Goal: Task Accomplishment & Management: Manage account settings

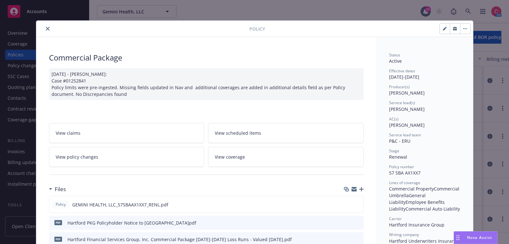
click at [46, 29] on icon "close" at bounding box center [48, 29] width 4 height 4
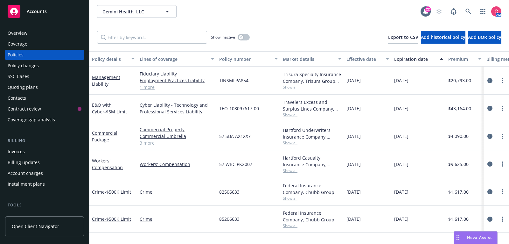
click at [46, 11] on span "Accounts" at bounding box center [37, 11] width 20 height 5
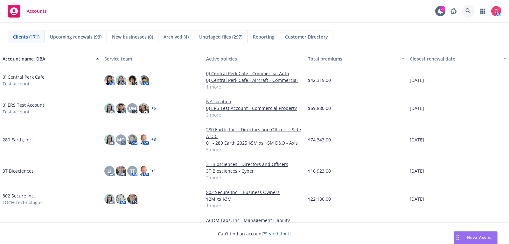
click at [466, 12] on link at bounding box center [468, 11] width 13 height 13
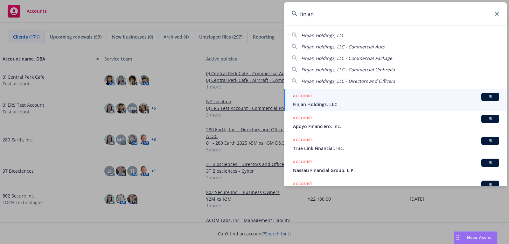
type input "finjan"
click at [441, 108] on link "ACCOUNT BI Finjan Holdings, LLC" at bounding box center [395, 100] width 223 height 22
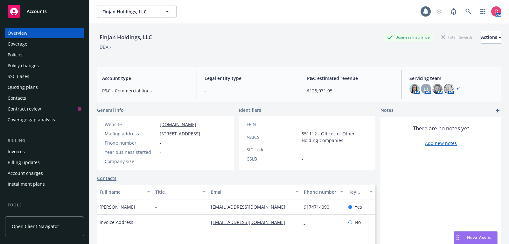
click at [45, 57] on div "Policies" at bounding box center [45, 55] width 74 height 10
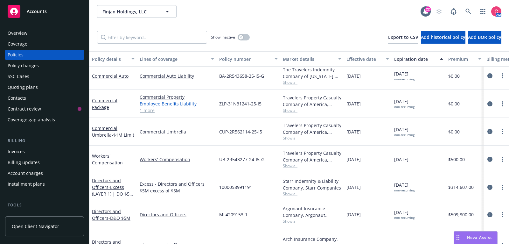
scroll to position [6, 0]
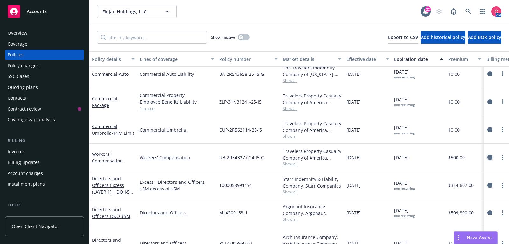
click at [489, 159] on icon "circleInformation" at bounding box center [490, 157] width 5 height 5
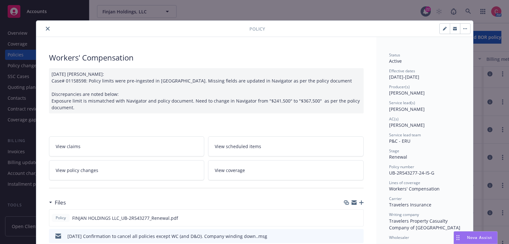
click at [89, 161] on link "View policy changes" at bounding box center [127, 170] width 156 height 20
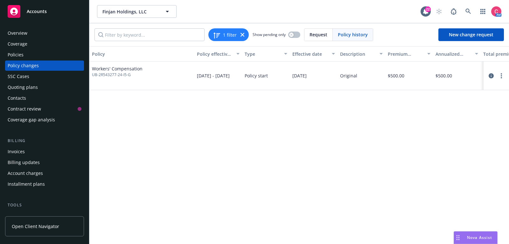
click at [17, 59] on div "Policies" at bounding box center [16, 55] width 16 height 10
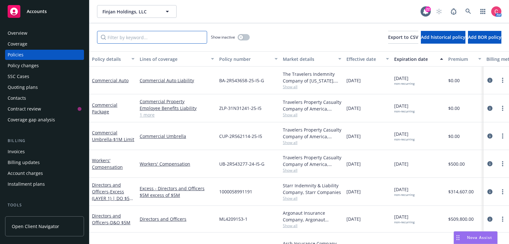
click at [138, 36] on input "Filter by keyword..." at bounding box center [152, 37] width 110 height 13
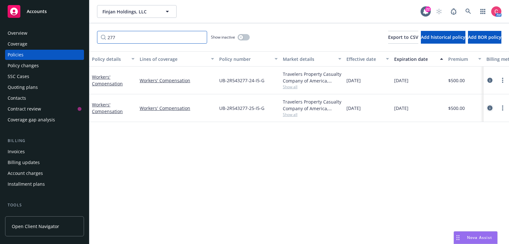
type input "277"
click at [492, 109] on icon "circleInformation" at bounding box center [490, 107] width 5 height 5
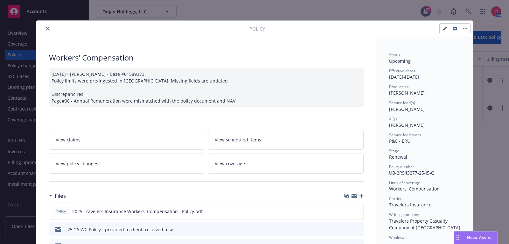
click at [79, 169] on link "View policy changes" at bounding box center [127, 163] width 156 height 20
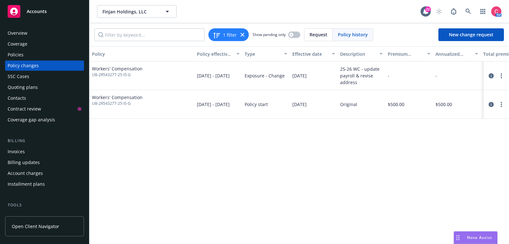
click at [496, 77] on div at bounding box center [497, 76] width 20 height 8
click at [493, 76] on icon "circleInformation" at bounding box center [491, 75] width 5 height 5
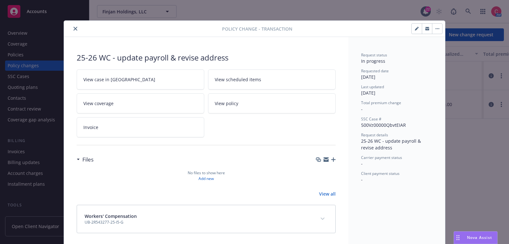
scroll to position [1, 0]
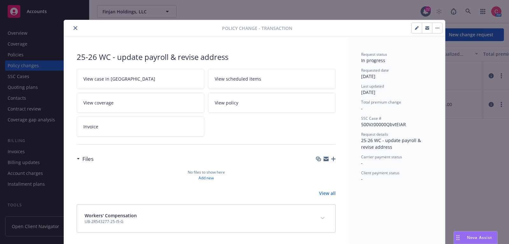
click at [493, 76] on div "Policy change - Transaction 25-26 WC - update payroll & revise address View cas…" at bounding box center [254, 122] width 509 height 244
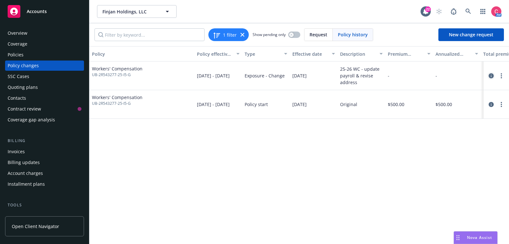
click at [493, 74] on icon "circleInformation" at bounding box center [491, 75] width 5 height 5
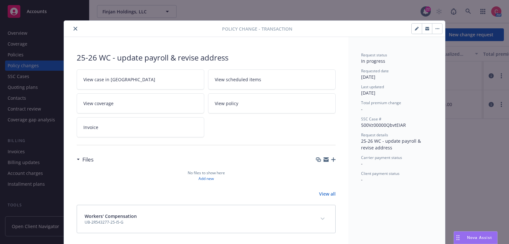
scroll to position [1, 0]
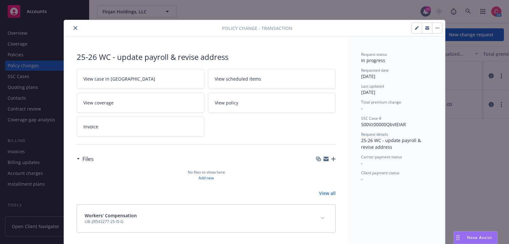
click at [335, 158] on icon "button" at bounding box center [333, 159] width 4 height 4
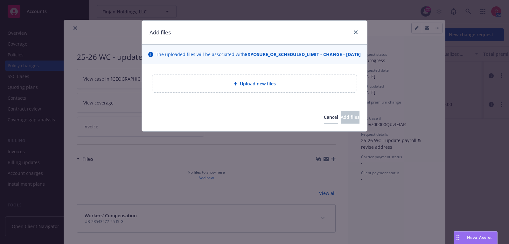
click at [276, 87] on div "Upload new files" at bounding box center [255, 83] width 194 height 7
type textarea "x"
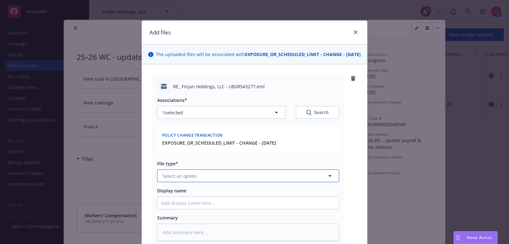
click at [239, 182] on button "Select an option" at bounding box center [248, 175] width 182 height 13
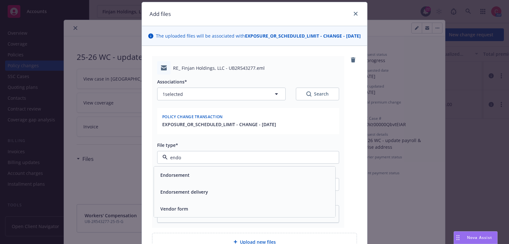
scroll to position [21, 0]
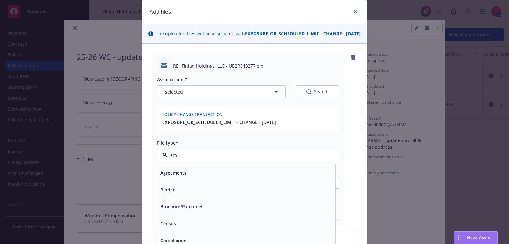
type input "ema"
click at [245, 177] on div "Email" at bounding box center [245, 172] width 174 height 9
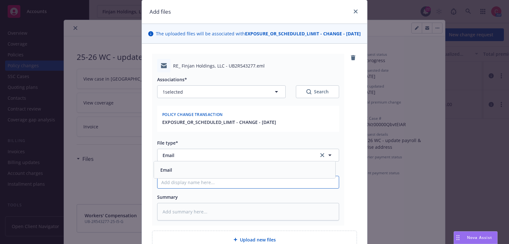
click at [245, 188] on input "Display name" at bounding box center [248, 182] width 181 height 12
type textarea "x"
type input "R"
type textarea "x"
type input "Re"
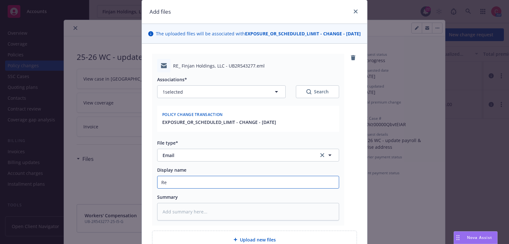
type textarea "x"
type input "Req"
type textarea "x"
type input "Requ"
type textarea "x"
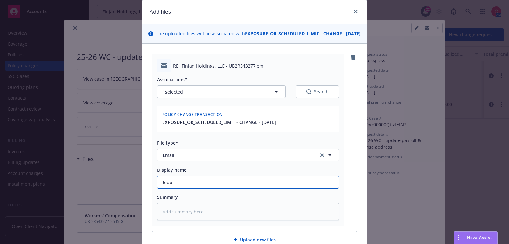
type input "Reque"
type textarea "x"
type input "Request"
type textarea "x"
type input "Request"
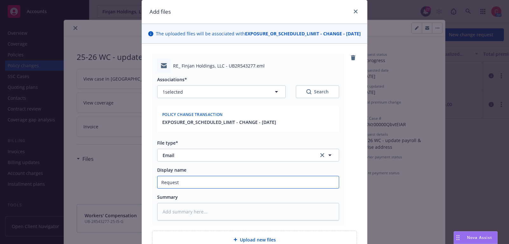
type textarea "x"
type input "Request t"
type textarea "x"
type input "Request to"
type textarea "x"
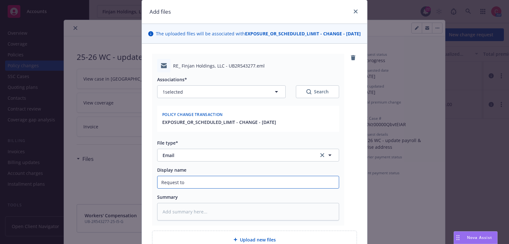
type input "Request to R"
type textarea "x"
type input "Request to Rr"
type textarea "x"
type input "Request to R"
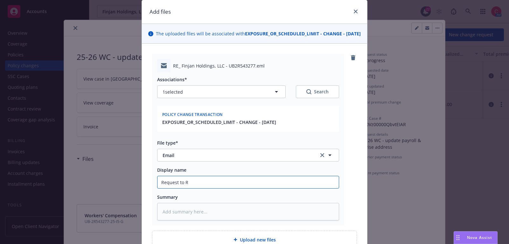
type textarea "x"
type input "Request to"
type textarea "x"
type input "Request to T"
type textarea "x"
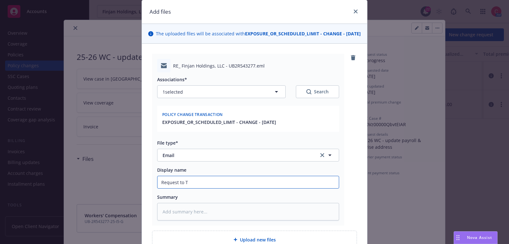
type input "Request to Tr"
type textarea "x"
type input "Request to Tra"
type textarea "x"
type input "Request to Trav"
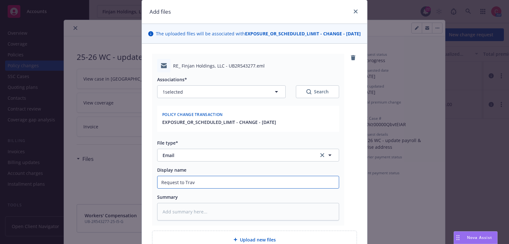
type textarea "x"
type input "Request to Trave"
type textarea "x"
type input "Request to Travele"
type textarea "x"
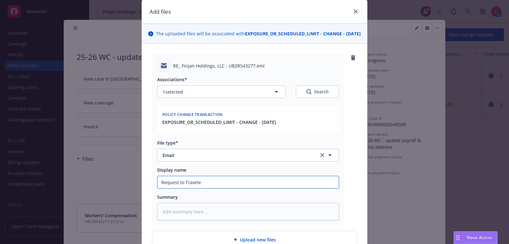
type input "Request to Traveler"
type textarea "x"
type input "Request to Travelers"
type textarea "x"
type input "Request to Travelers f"
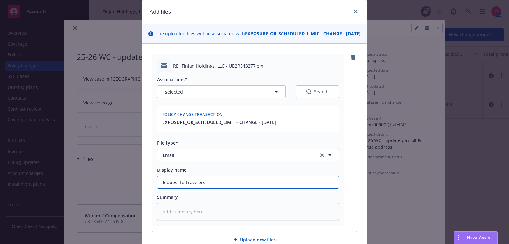
type textarea "x"
type input "Request to Travelers for"
type textarea "x"
type input "Request to Travelers for"
type textarea "x"
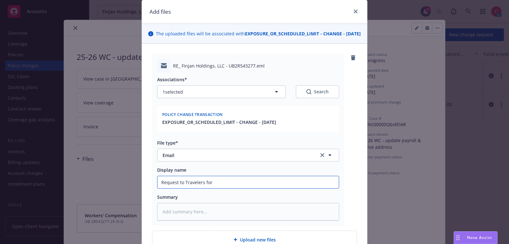
type input "Request to Travelers for 2"
type textarea "x"
type input "Request to Travelers for 25"
type textarea "x"
type input "Request to Travelers for 25"
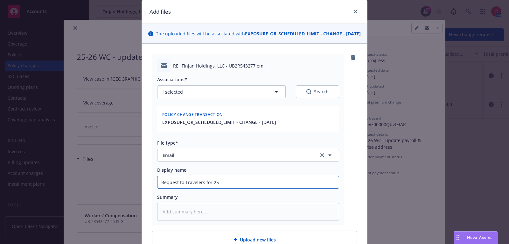
type textarea "x"
type input "Request to Travelers for 25 W"
type textarea "x"
type input "Request to Travelers for 25"
type textarea "x"
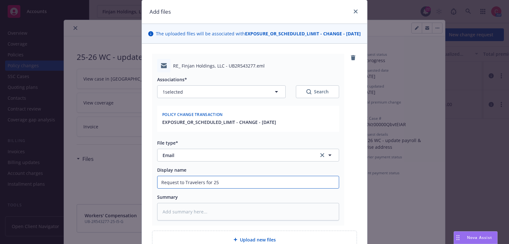
type input "Request to Travelers for 25"
type textarea "x"
type input "Request to Travelers for 2"
type textarea "x"
type input "Request to Travelers for 20"
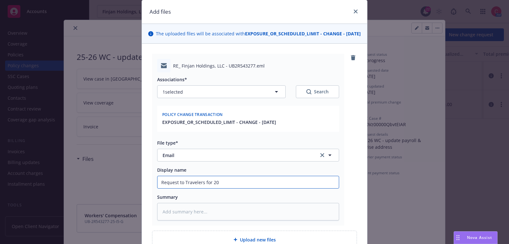
type textarea "x"
type input "Request to Travelers for 202"
type textarea "x"
type input "Request to Travelers for 2025"
type textarea "x"
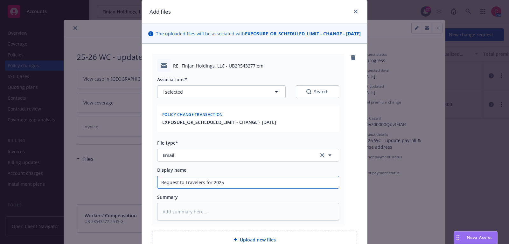
type input "Request to Travelers for 2025"
type textarea "x"
type input "Request to Travelers for 2025 W"
type textarea "x"
type input "Request to Travelers for 2025 WC"
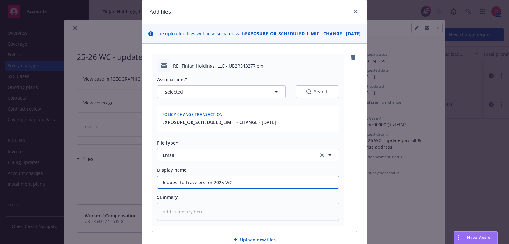
type textarea "x"
type input "Request to Travelers for 2025 WC"
type textarea "x"
type input "Request to Travelers for 2025 WC R"
type textarea "x"
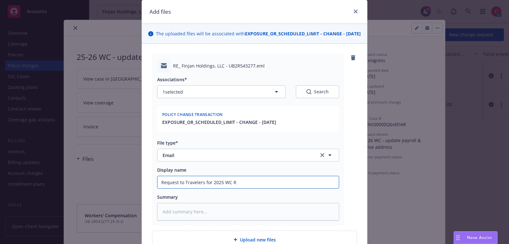
type input "Request to Travelers for 2025 WC Re"
type textarea "x"
type input "Request to Travelers for 2025 WC Ren"
type textarea "x"
type input "Request to Travelers for 2025 WC Rene"
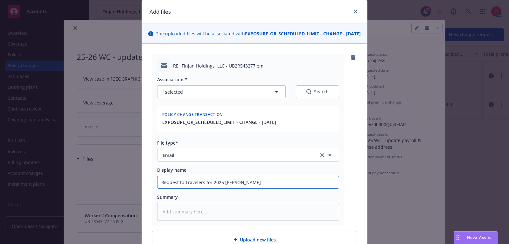
type textarea "x"
type input "Request to Travelers for 2025 WC Renew"
type textarea "x"
type input "Request to Travelers for 2025 WC Renewa"
type textarea "x"
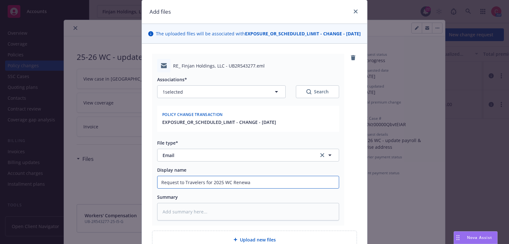
type input "Request to Travelers for 2025 WC Renewal"
type textarea "x"
type input "Request to Travelers for 2025 WC Renewal"
type textarea "x"
type input "Request to Travelers for 2025 WC Renewal U"
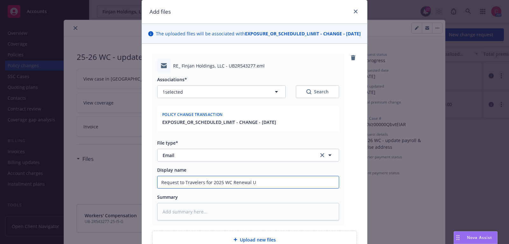
type textarea "x"
type input "Request to Travelers for 2025 WC Renewal Up"
type textarea "x"
type input "Request to Travelers for 2025 WC Renewal Upd"
type textarea "x"
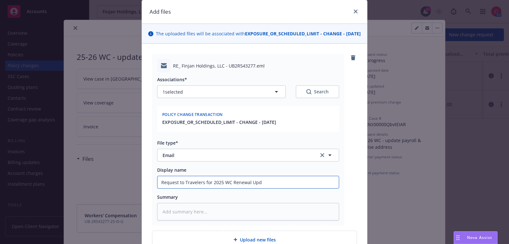
type input "Request to Travelers for 2025 WC Renewal Upda"
type textarea "x"
type input "Request to Travelers for 2025 WC Renewal Update"
type textarea "x"
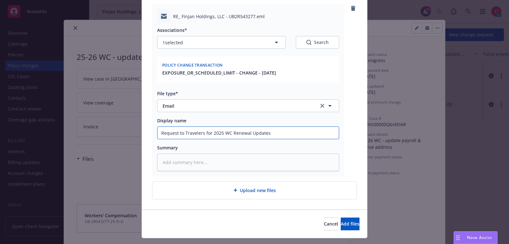
scroll to position [87, 0]
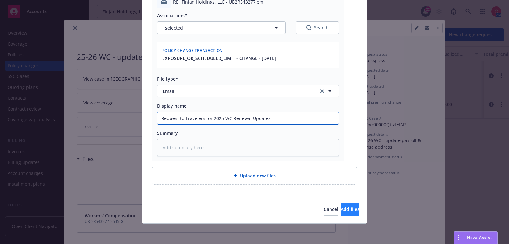
type input "Request to Travelers for 2025 WC Renewal Updates"
click at [345, 206] on button "Add files" at bounding box center [350, 209] width 19 height 13
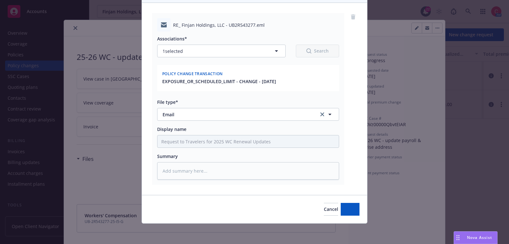
scroll to position [67, 0]
type textarea "x"
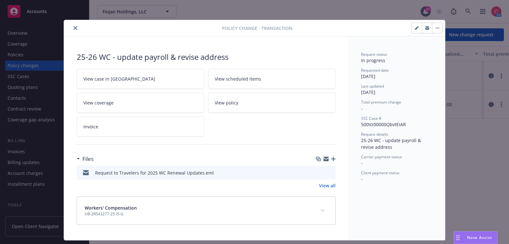
click at [75, 29] on icon "close" at bounding box center [76, 28] width 4 height 4
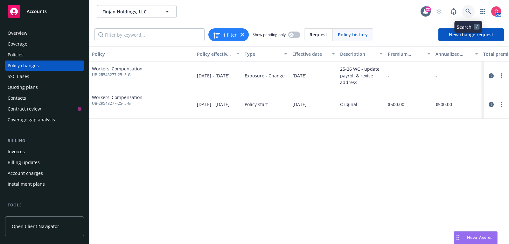
click at [470, 14] on icon at bounding box center [469, 12] width 6 height 6
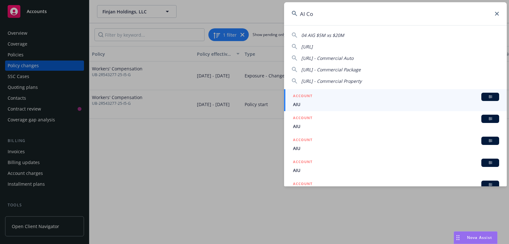
type input "AI Con"
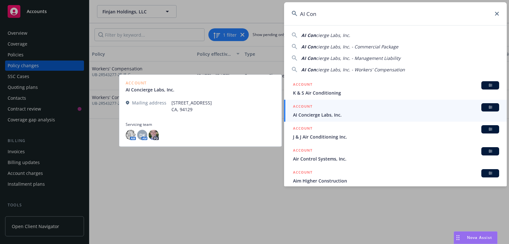
click at [418, 111] on span "AI Concierge Labs, Inc." at bounding box center [396, 114] width 206 height 7
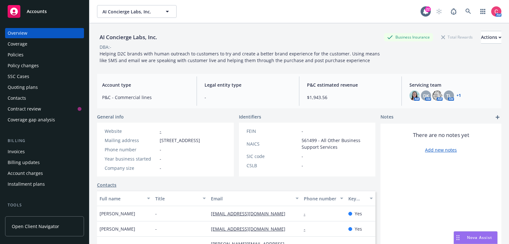
click at [45, 52] on div "Policies" at bounding box center [45, 55] width 74 height 10
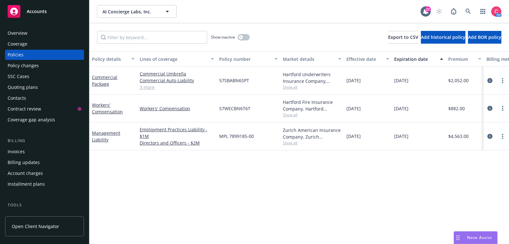
click at [56, 83] on div "Quoting plans" at bounding box center [45, 87] width 74 height 10
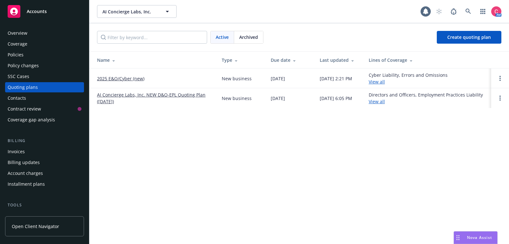
click at [137, 78] on link "2025 E&O/Cyber (new)" at bounding box center [120, 78] width 47 height 7
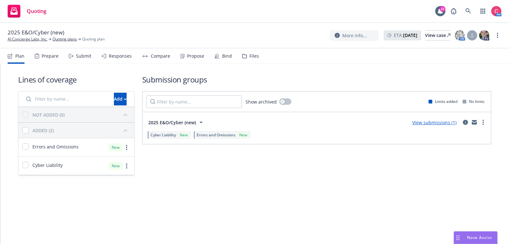
click at [231, 51] on div "Plan Prepare Submit Responses Compare Propose Bind Files" at bounding box center [134, 55] width 252 height 15
click at [227, 53] on div "Bind" at bounding box center [227, 55] width 10 height 5
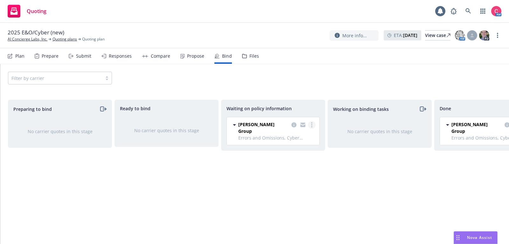
click at [315, 126] on link "more" at bounding box center [312, 125] width 8 height 8
click at [303, 142] on link "Create policies" at bounding box center [287, 137] width 58 height 13
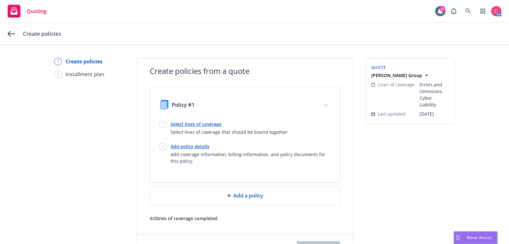
click at [194, 124] on link "Select lines of coverage" at bounding box center [230, 124] width 118 height 7
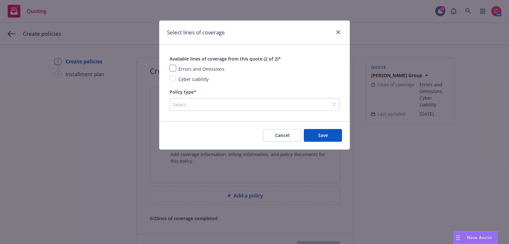
click at [175, 69] on input "checkbox" at bounding box center [173, 68] width 6 height 6
checkbox input "true"
click at [175, 74] on div "Errors and Omissions Cyber Liability" at bounding box center [255, 74] width 170 height 18
click at [175, 75] on div "Cyber Liability" at bounding box center [255, 79] width 170 height 8
click at [172, 77] on input "checkbox" at bounding box center [173, 78] width 6 height 6
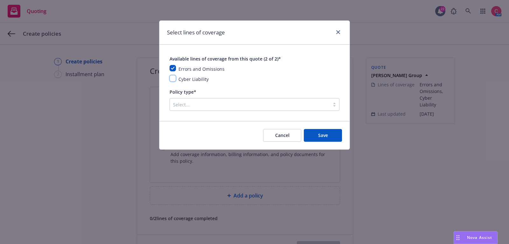
checkbox input "true"
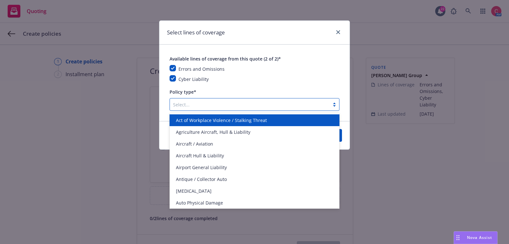
click at [186, 106] on div at bounding box center [249, 105] width 153 height 8
type input "e&"
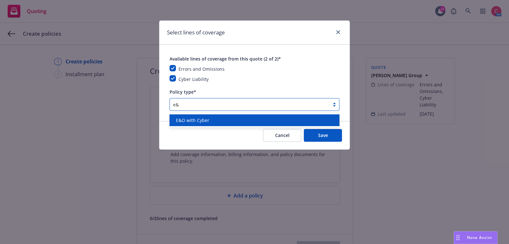
click at [189, 121] on span "E&O with Cyber" at bounding box center [192, 120] width 33 height 7
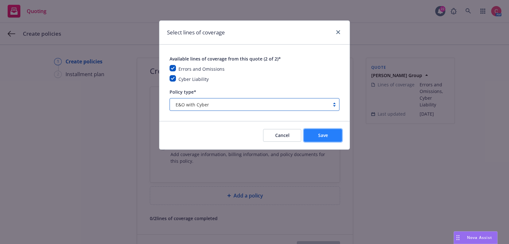
click at [337, 139] on button "Save" at bounding box center [323, 135] width 38 height 13
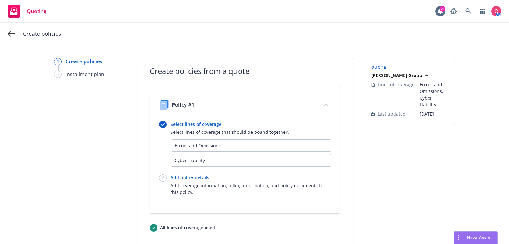
click at [199, 175] on link "Add policy details" at bounding box center [251, 177] width 160 height 7
select select "12"
select select "FL"
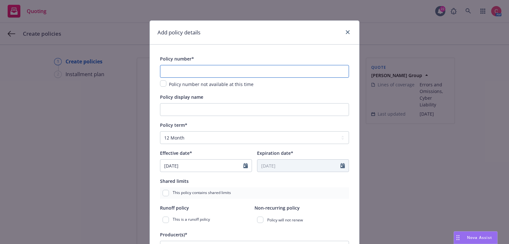
click at [233, 73] on input "text" at bounding box center [254, 71] width 189 height 13
paste input "D3A582250101"
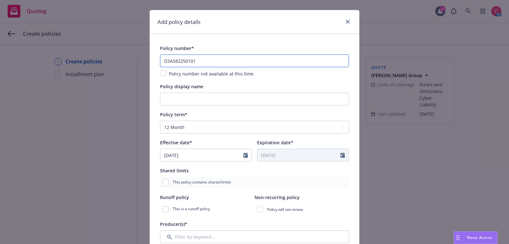
scroll to position [12, 0]
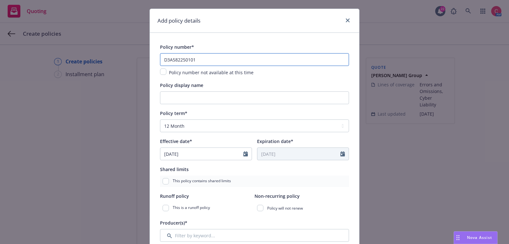
type input "D3A582250101"
click at [216, 154] on input "08/01/2025" at bounding box center [201, 154] width 83 height 12
select select "8"
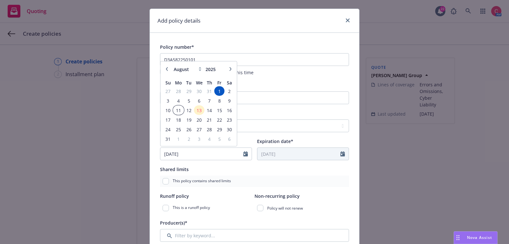
click at [178, 109] on span "11" at bounding box center [179, 110] width 10 height 8
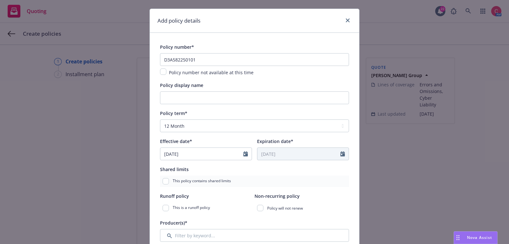
type input "08/11/2025"
type input "08/11/2026"
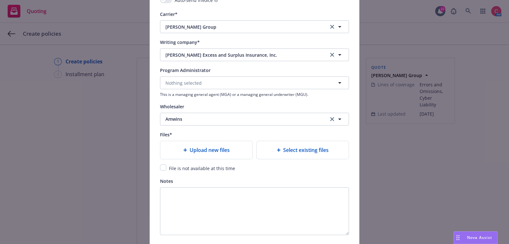
scroll to position [625, 0]
click at [223, 153] on span "Upload new files" at bounding box center [210, 151] width 40 height 8
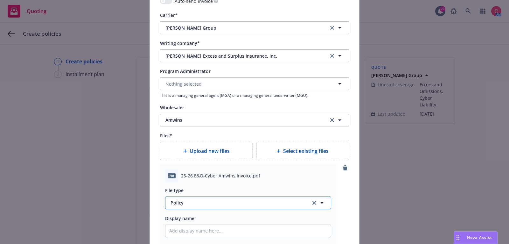
click at [210, 205] on button "Policy" at bounding box center [248, 202] width 166 height 13
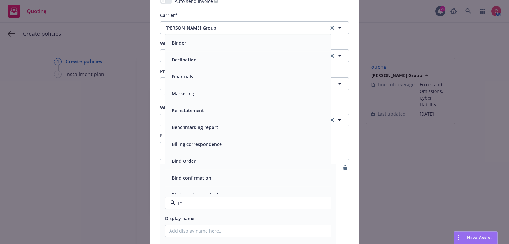
type input "inv"
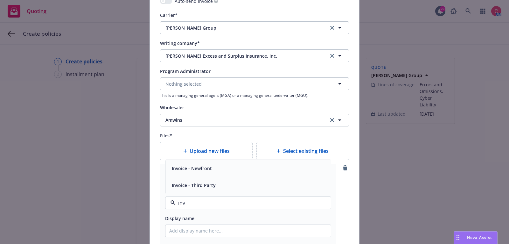
click at [217, 187] on div "Invoice - Third Party" at bounding box center [248, 185] width 158 height 9
type textarea "x"
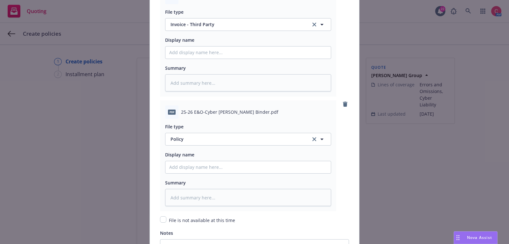
scroll to position [816, 0]
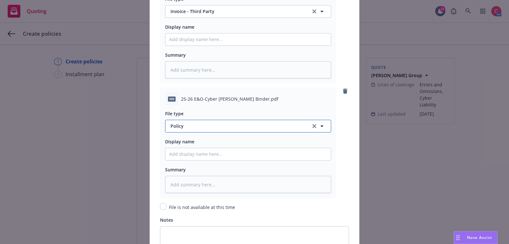
click at [231, 120] on button "Policy" at bounding box center [248, 126] width 166 height 13
type input "bind"
click at [232, 141] on div "Binder" at bounding box center [248, 143] width 158 height 9
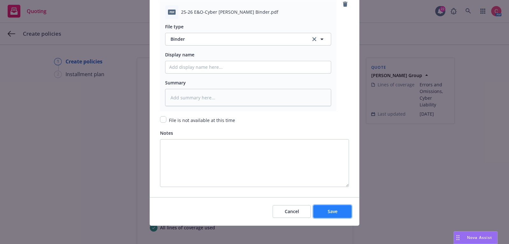
click at [327, 208] on button "Save" at bounding box center [333, 211] width 38 height 13
type textarea "x"
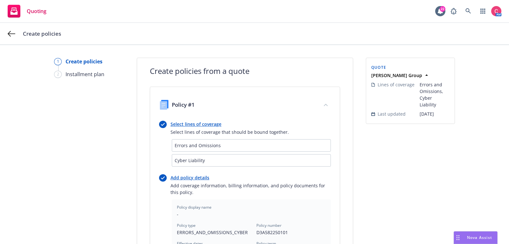
scroll to position [216, 0]
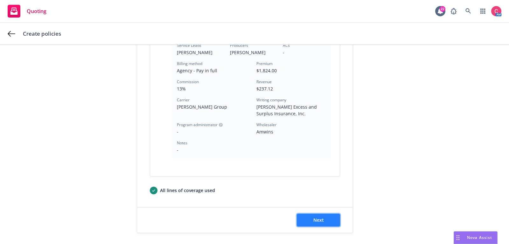
click at [324, 218] on button "Next" at bounding box center [318, 220] width 43 height 13
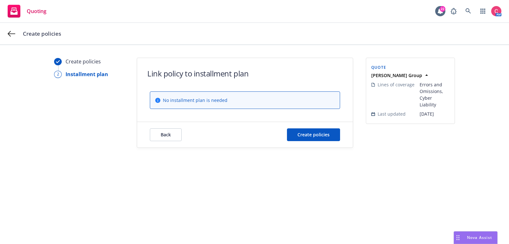
scroll to position [0, 0]
click at [325, 135] on span "Create policies" at bounding box center [314, 135] width 32 height 6
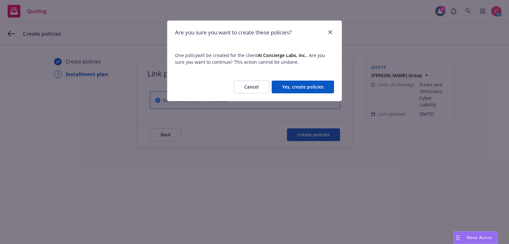
click at [321, 85] on button "Yes, create policies" at bounding box center [303, 87] width 62 height 13
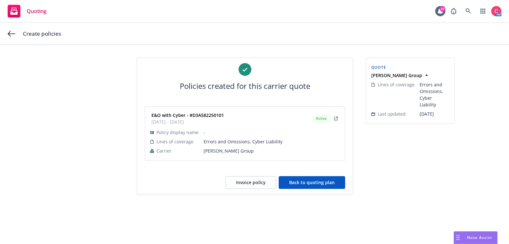
click at [293, 181] on button "Back to quoting plan" at bounding box center [312, 182] width 67 height 13
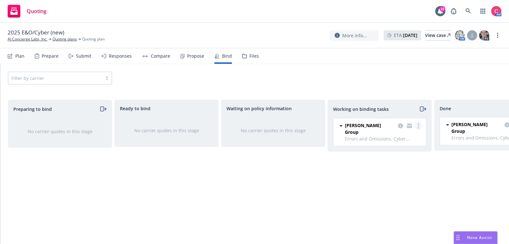
click at [421, 124] on link "more" at bounding box center [419, 126] width 8 height 8
click at [410, 155] on link "Move to done" at bounding box center [394, 151] width 58 height 13
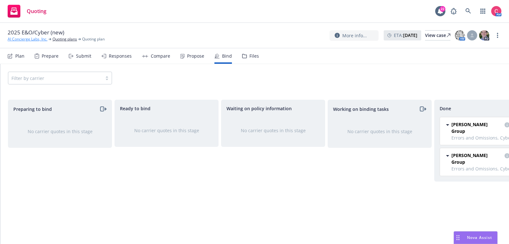
click at [38, 40] on link "AI Concierge Labs, Inc." at bounding box center [28, 39] width 40 height 6
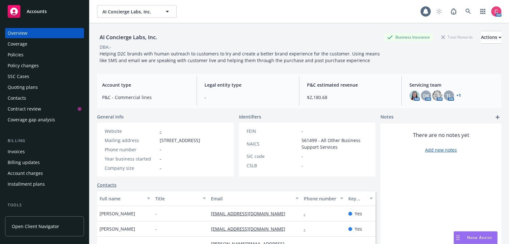
click at [39, 51] on div "Policies" at bounding box center [45, 55] width 74 height 10
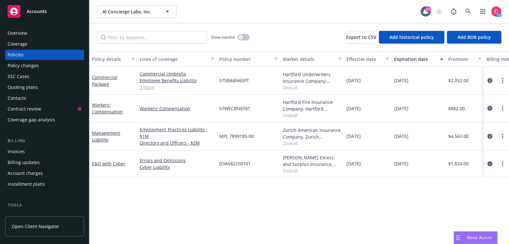
click at [28, 149] on div "Invoices" at bounding box center [45, 151] width 74 height 10
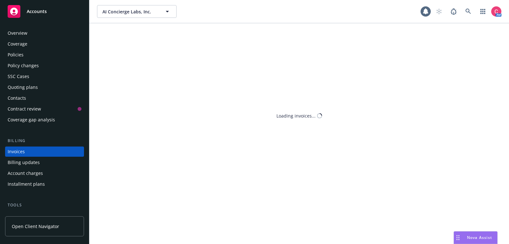
scroll to position [19, 0]
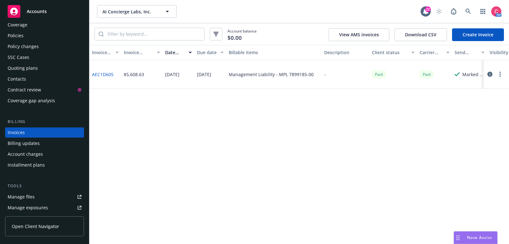
click at [483, 32] on link "Create Invoice" at bounding box center [478, 34] width 52 height 13
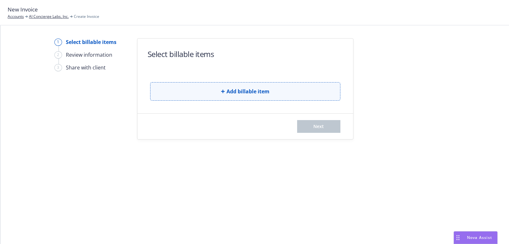
click at [237, 98] on button "Add billable item" at bounding box center [245, 91] width 190 height 18
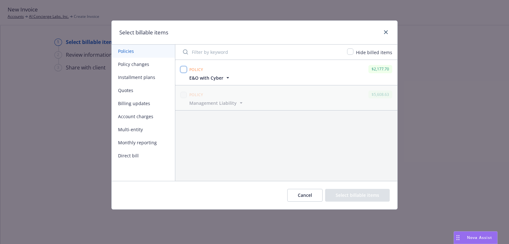
click at [185, 70] on input "checkbox" at bounding box center [184, 69] width 6 height 6
checkbox input "true"
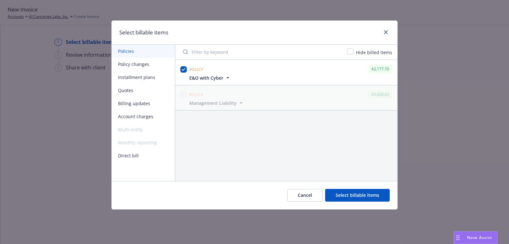
click at [376, 199] on button "Select billable items" at bounding box center [357, 195] width 65 height 13
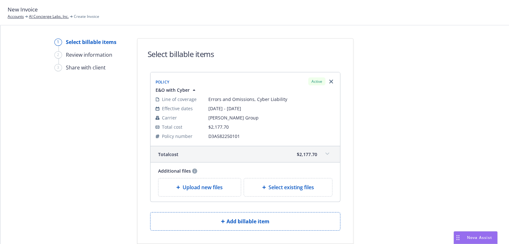
scroll to position [36, 0]
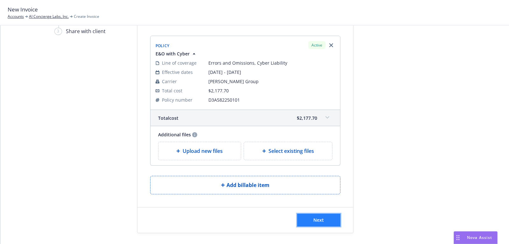
click at [310, 218] on button "Next" at bounding box center [318, 220] width 43 height 13
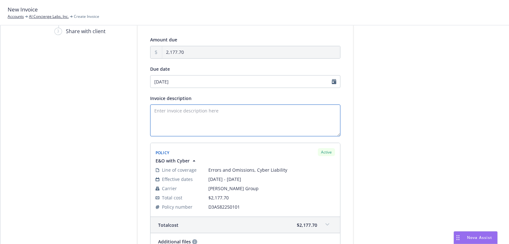
click at [270, 116] on textarea "Invoice description" at bounding box center [245, 120] width 190 height 32
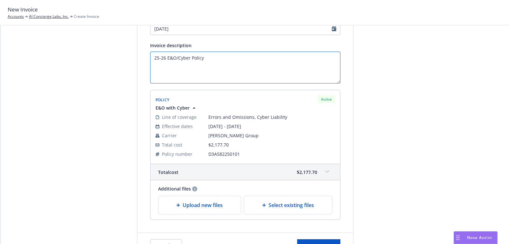
scroll to position [115, 0]
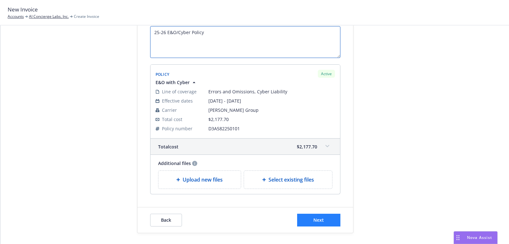
type textarea "25-26 E&O/Cyber Policy"
click at [306, 214] on button "Next" at bounding box center [318, 220] width 43 height 13
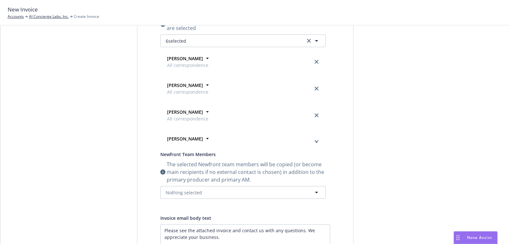
scroll to position [0, 0]
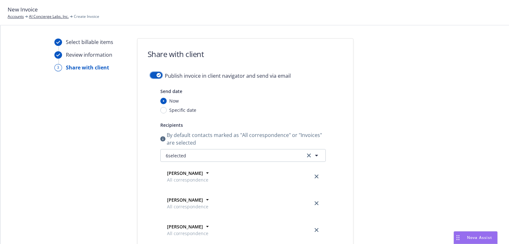
click at [155, 75] on button "button" at bounding box center [156, 75] width 12 height 6
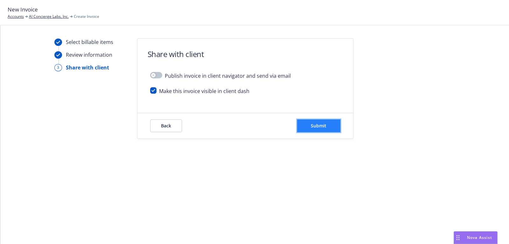
click at [315, 120] on button "Submit" at bounding box center [318, 125] width 43 height 13
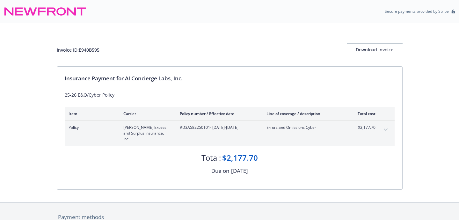
click at [366, 42] on div "Invoice ID: E940B595 Download Invoice" at bounding box center [229, 44] width 345 height 43
click at [366, 48] on div "Download Invoice" at bounding box center [374, 50] width 56 height 12
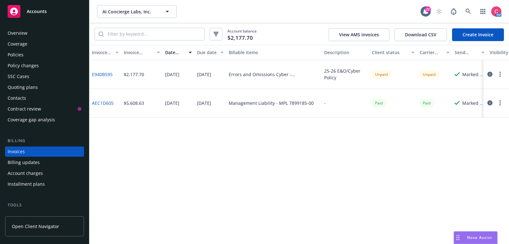
scroll to position [18, 0]
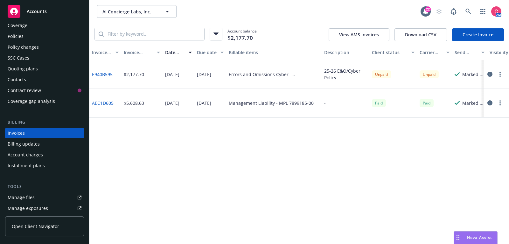
click at [492, 74] on icon "button" at bounding box center [490, 74] width 5 height 5
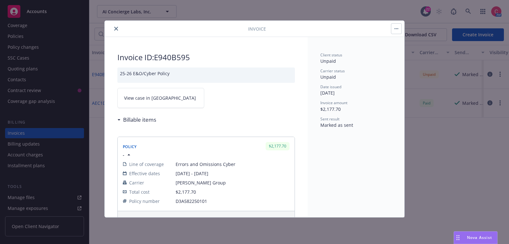
click at [193, 108] on div "Invoice ID: E940B595 25-26 E&O/Cyber Policy View case in SSC Billable items Pol…" at bounding box center [206, 166] width 203 height 258
click at [193, 103] on link "View case in [GEOGRAPHIC_DATA]" at bounding box center [160, 98] width 87 height 20
click at [118, 30] on button "close" at bounding box center [116, 29] width 8 height 8
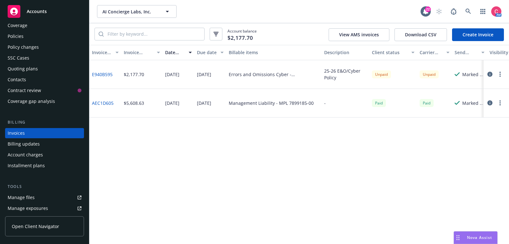
click at [55, 25] on div "Coverage" at bounding box center [45, 25] width 74 height 10
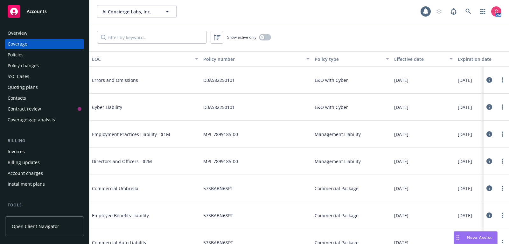
click at [55, 36] on div "Overview" at bounding box center [45, 33] width 74 height 10
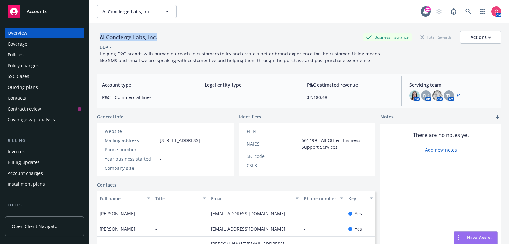
drag, startPoint x: 100, startPoint y: 37, endPoint x: 161, endPoint y: 39, distance: 60.9
click at [161, 39] on div "AI Concierge Labs, Inc. Business Insurance Total Rewards Actions" at bounding box center [299, 37] width 405 height 13
copy div "AI Concierge Labs, Inc."
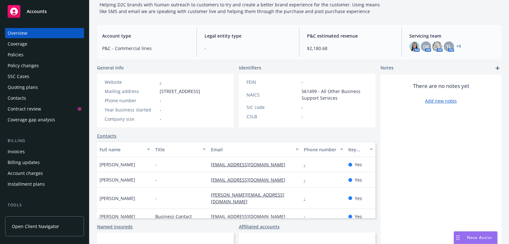
scroll to position [57, 0]
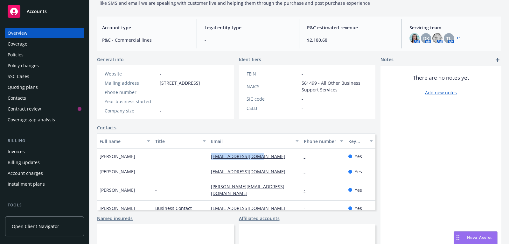
drag, startPoint x: 267, startPoint y: 162, endPoint x: 208, endPoint y: 161, distance: 59.9
click at [208, 161] on div "[PERSON_NAME] - [EMAIL_ADDRESS][DOMAIN_NAME] - Yes" at bounding box center [236, 156] width 279 height 15
copy div "[EMAIL_ADDRESS][DOMAIN_NAME]"
drag, startPoint x: 256, startPoint y: 178, endPoint x: 197, endPoint y: 178, distance: 58.9
click at [197, 178] on div "[PERSON_NAME] - [PERSON_NAME][EMAIL_ADDRESS][DOMAIN_NAME] - Yes" at bounding box center [236, 171] width 279 height 15
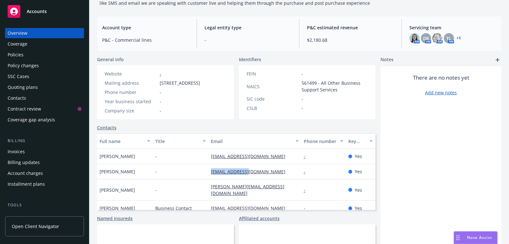
copy div "[EMAIL_ADDRESS][DOMAIN_NAME]"
drag, startPoint x: 253, startPoint y: 191, endPoint x: 206, endPoint y: 190, distance: 47.8
click at [206, 190] on div "Kyle Dowling - [EMAIL_ADDRESS][DOMAIN_NAME] - Yes" at bounding box center [236, 189] width 279 height 21
copy div "[PERSON_NAME][EMAIL_ADDRESS][DOMAIN_NAME]"
drag, startPoint x: 262, startPoint y: 210, endPoint x: 204, endPoint y: 209, distance: 58.0
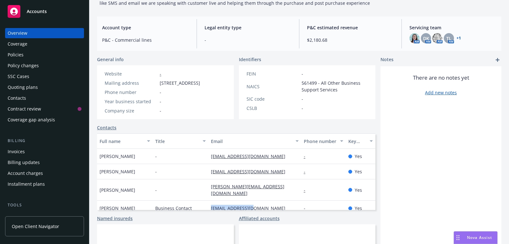
click at [204, 209] on div "[PERSON_NAME] Business Contact [EMAIL_ADDRESS][DOMAIN_NAME] - Yes" at bounding box center [236, 208] width 279 height 15
copy div "[EMAIL_ADDRESS][DOMAIN_NAME]"
click at [41, 55] on div "Policies" at bounding box center [45, 55] width 74 height 10
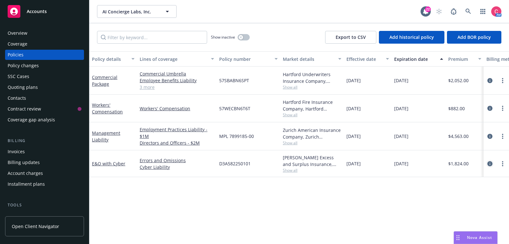
click at [488, 164] on icon "circleInformation" at bounding box center [490, 163] width 5 height 5
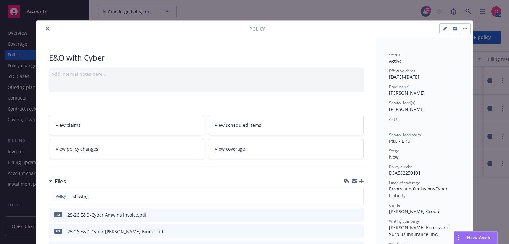
click at [361, 182] on div at bounding box center [354, 181] width 20 height 5
click at [360, 181] on icon "button" at bounding box center [361, 181] width 4 height 4
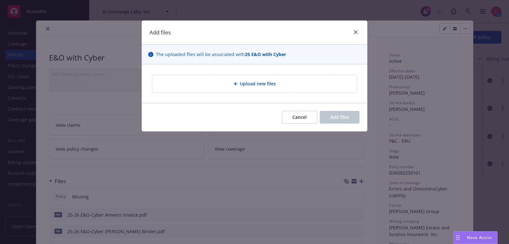
click at [252, 78] on div "Upload new files" at bounding box center [255, 84] width 204 height 18
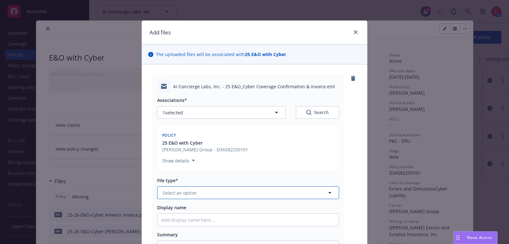
click at [273, 193] on button "Select an option" at bounding box center [248, 192] width 182 height 13
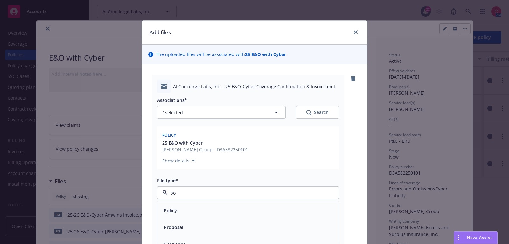
type input "p"
type input "ema"
click at [265, 207] on div "Email" at bounding box center [248, 210] width 174 height 9
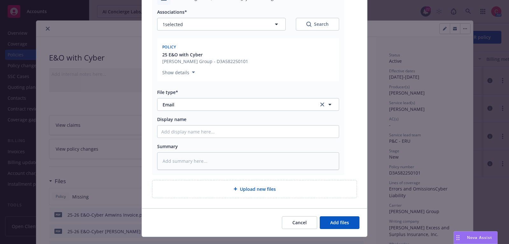
scroll to position [100, 0]
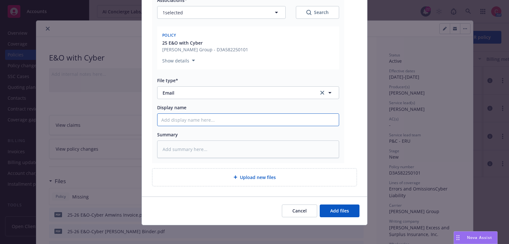
click at [265, 123] on input "Display name" at bounding box center [248, 120] width 181 height 12
type textarea "x"
type input "2"
type textarea "x"
type input "25"
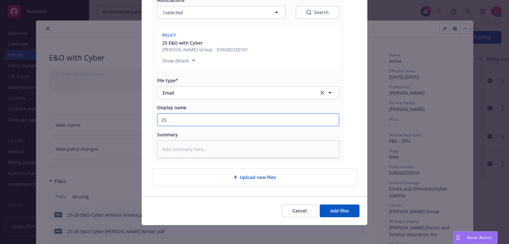
type textarea "x"
type input "25"
type textarea "x"
type input "25 E"
type textarea "x"
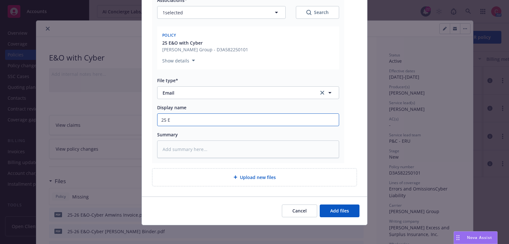
type input "25 E&"
type textarea "x"
type input "25 E&O"
type textarea "x"
type input "25 E&O-"
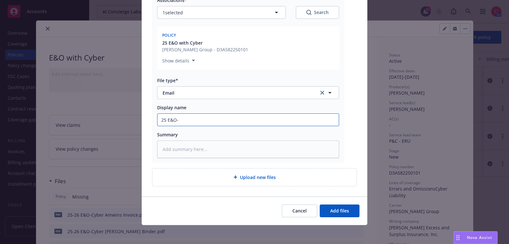
type textarea "x"
type input "25 E&O-C"
type textarea "x"
type input "25 E&O-Cy"
type textarea "x"
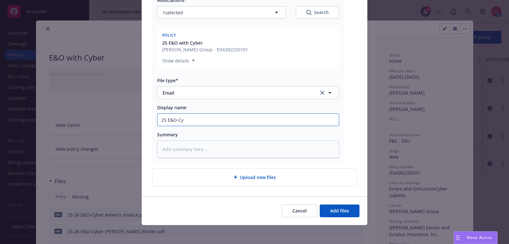
type input "25 E&O-Cyb"
type textarea "x"
type input "25 E&O-Cybe"
type textarea "x"
type input "25 E&O-Cyber"
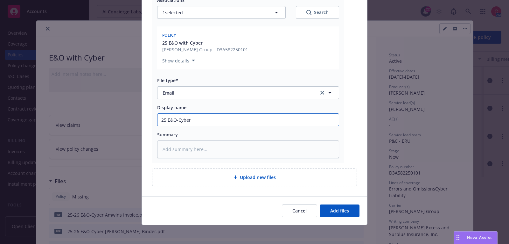
type textarea "x"
type input "25 E&O-Cyber"
type textarea "x"
type input "25 E&O-Cyber B"
type textarea "x"
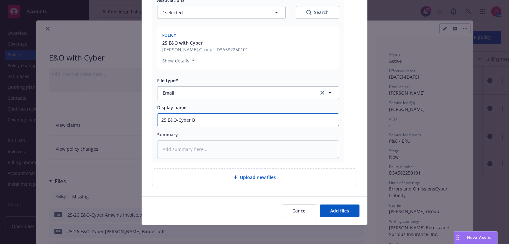
type input "25 E&O-Cyber Bi"
type textarea "x"
type input "25 E&O-Cyber Bin"
type textarea "x"
type input "25 E&O-Cyber Bind"
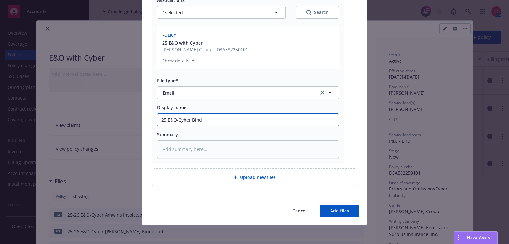
type textarea "x"
type input "25 E&O-Cyber Binde"
type textarea "x"
type input "25 E&O-Cyber Binder"
type textarea "x"
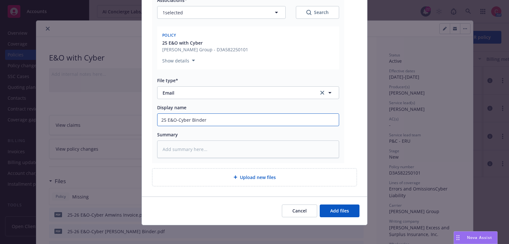
type input "25 E&O-Cyber Binder"
type textarea "x"
type input "25 E&O-Cyber Binder &"
type textarea "x"
type input "25 E&O-Cyber Binder &"
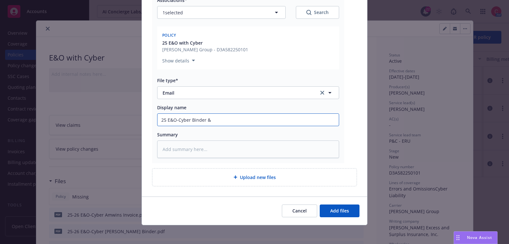
type textarea "x"
type input "25 E&O-Cyber Binder & I"
type textarea "x"
type input "25 E&O-Cyber Binder & IN"
type textarea "x"
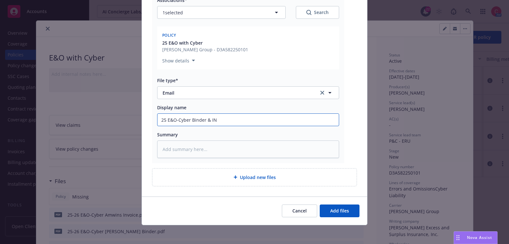
type input "25 E&O-Cyber Binder & I"
type textarea "x"
type input "25 E&O-Cyber Binder & In"
type textarea "x"
type input "25 E&O-Cyber Binder & Inv"
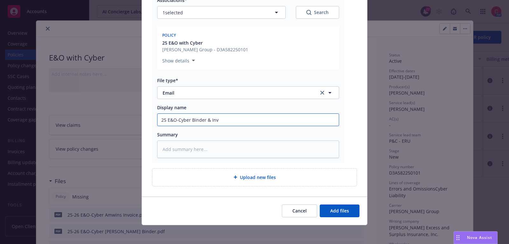
type textarea "x"
type input "25 E&O-Cyber Binder & Invoi"
type textarea "x"
type input "25 E&O-Cyber Binder & Invoice"
type textarea "x"
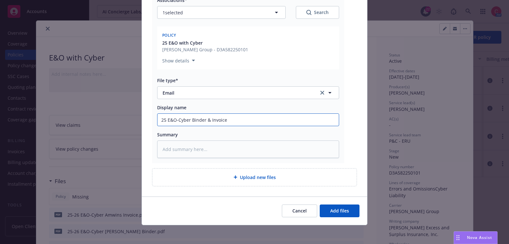
type input "25 E&O-Cyber Binder & Invoice"
type textarea "x"
type input "25 E&O-Cyber Binder & Invoice D"
type textarea "x"
type input "25 E&O-Cyber Binder & Invoice De"
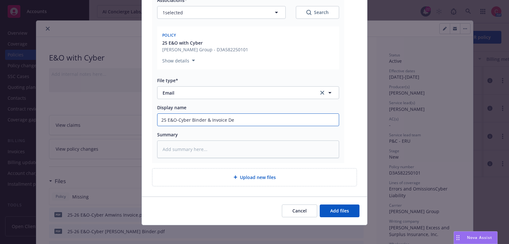
type textarea "x"
type input "25 E&O-Cyber Binder & Invoice Deli"
type textarea "x"
type input "25 E&O-Cyber Binder & Invoice Deliv"
type textarea "x"
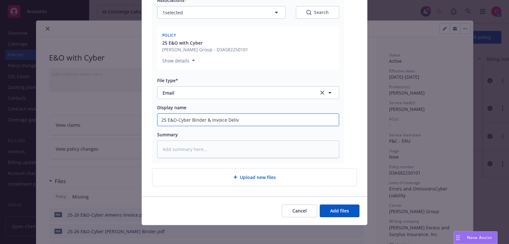
type input "25 E&O-Cyber Binder & Invoice Delive"
type textarea "x"
type input "25 E&O-Cyber Binder & Invoice Deliver"
type textarea "x"
type input "25 E&O-Cyber Binder & Invoice Delivere"
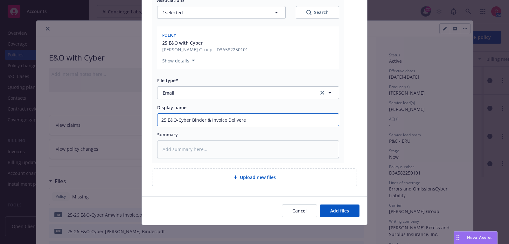
type textarea "x"
type input "25 E&O-Cyber Binder & Invoice Delivered"
type textarea "x"
type input "25 E&O-Cyber Binder & Invoice Delivered t"
type textarea "x"
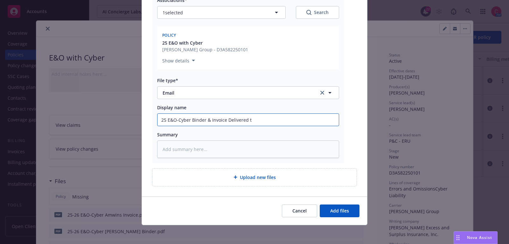
type input "25 E&O-Cyber Binder & Invoice Delivered to"
type textarea "x"
type input "25 E&O-Cyber Binder & Invoice Delivered to"
type textarea "x"
type input "25 E&O-Cyber Binder & Invoice Delivered to I"
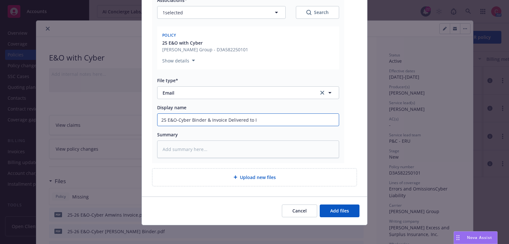
type textarea "x"
type input "25 E&O-Cyber Binder & Invoice Delivered to In"
type textarea "x"
type input "25 E&O-Cyber Binder & Invoice Delivered to Ins"
type textarea "x"
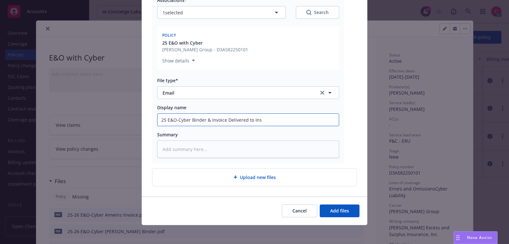
type input "25 E&O-Cyber Binder & Invoice Delivered to Insu"
type textarea "x"
type input "25 E&O-Cyber Binder & Invoice Delivered to Insur"
type textarea "x"
type input "25 E&O-Cyber Binder & Invoice Delivered to Insure"
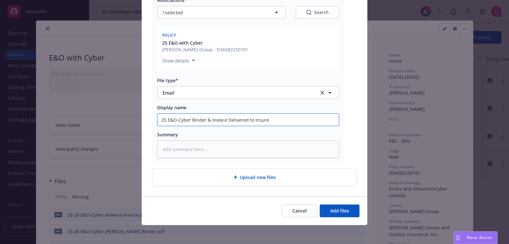
type textarea "x"
type input "25 E&O-Cyber Binder & Invoice Delivered to Insured"
click at [327, 215] on button "Add files" at bounding box center [340, 210] width 40 height 13
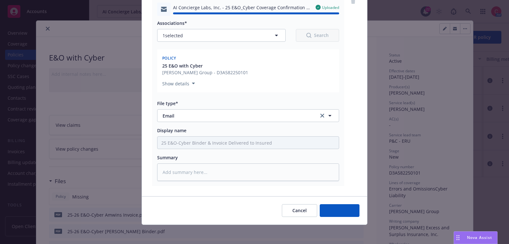
type textarea "x"
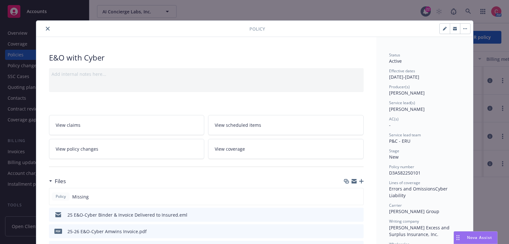
click at [47, 29] on icon "close" at bounding box center [48, 29] width 4 height 4
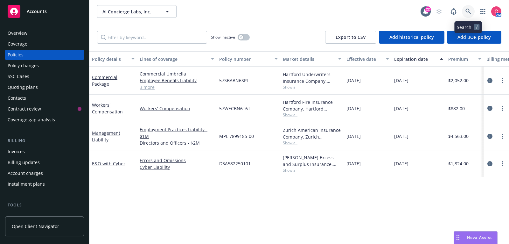
click at [468, 8] on link at bounding box center [468, 11] width 13 height 13
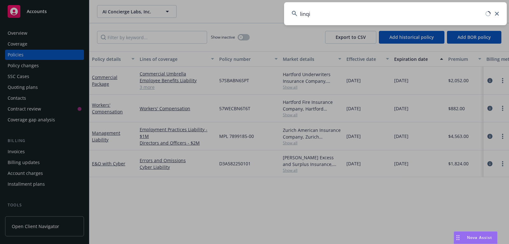
type input "linqia"
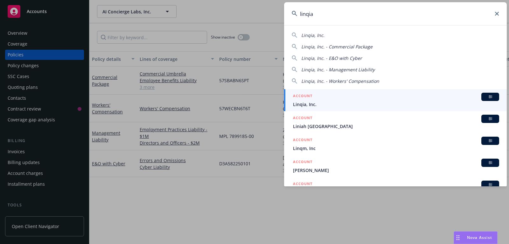
click at [430, 97] on div "ACCOUNT BI" at bounding box center [396, 97] width 206 height 8
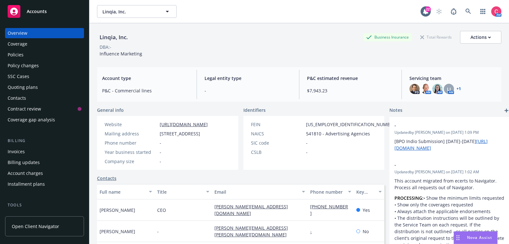
click at [18, 58] on div "Policies" at bounding box center [16, 55] width 16 height 10
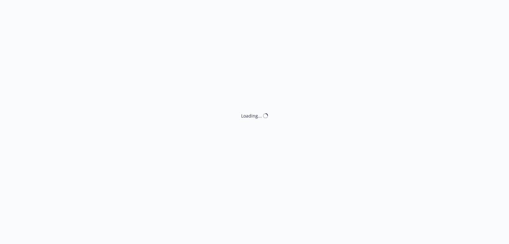
select select "ACCEPTED"
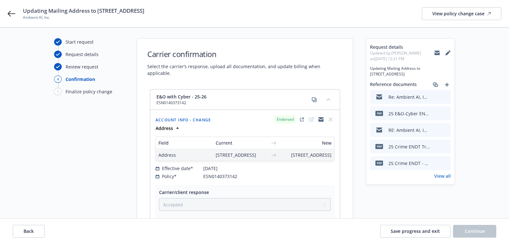
scroll to position [3, 0]
click at [447, 85] on icon "add" at bounding box center [447, 84] width 4 height 4
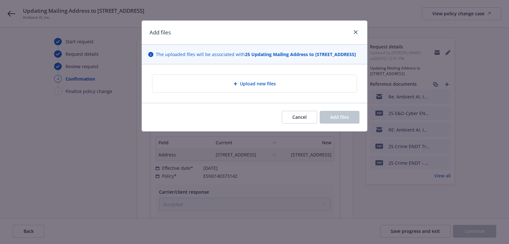
click at [245, 75] on div "Upload new files" at bounding box center [255, 84] width 204 height 18
click at [318, 86] on div "Upload new files" at bounding box center [255, 83] width 194 height 7
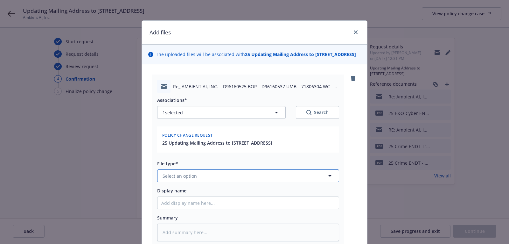
click at [215, 177] on button "Select an option" at bounding box center [248, 175] width 182 height 13
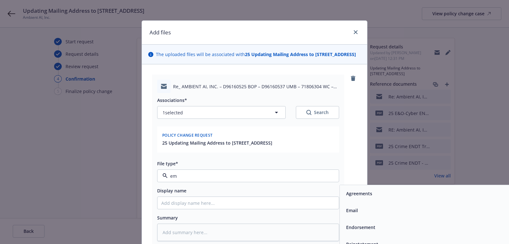
type input "ema"
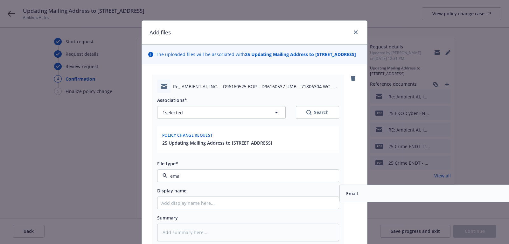
click at [353, 190] on span "Email" at bounding box center [352, 193] width 12 height 7
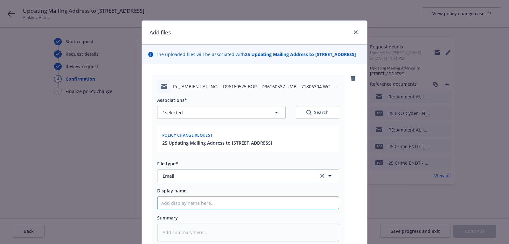
click at [269, 201] on input "Display name" at bounding box center [248, 203] width 181 height 12
type textarea "x"
type input "F"
type textarea "x"
type input "F/"
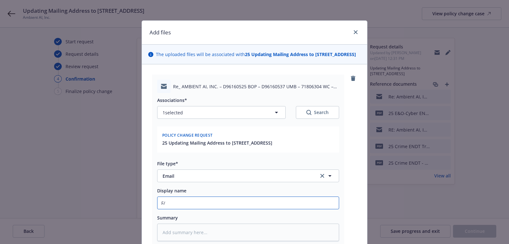
type textarea "x"
type input "F/U"
type textarea "x"
type input "F/U"
type textarea "x"
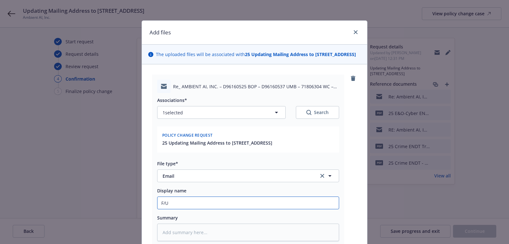
type input "F/U t"
type textarea "x"
type input "F/U to"
type textarea "x"
type input "F/U to"
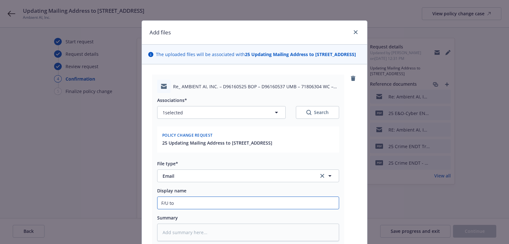
type textarea "x"
type input "F/U to C"
type textarea "x"
type input "F/U to Ch"
type textarea "x"
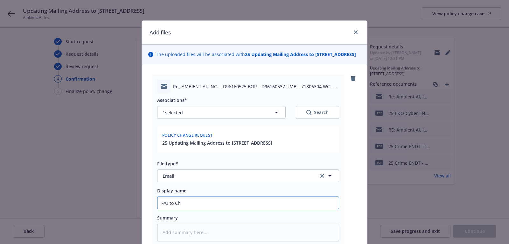
type input "F/U to Chu"
type textarea "x"
type input "F/U to Chub"
type textarea "x"
type input "F/U to Chubb"
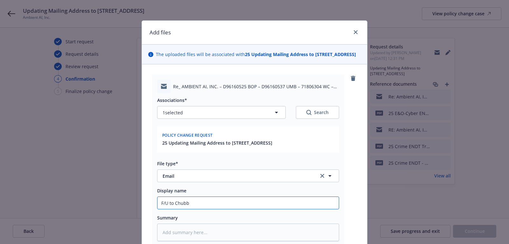
type textarea "x"
type input "F/U to Chubb"
type textarea "x"
type input "F/U to Chubb f"
type textarea "x"
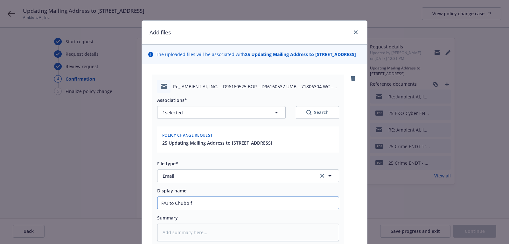
type input "F/U to Chubb fo"
type textarea "x"
type input "F/U to Chubb for"
type textarea "x"
type input "F/U to Chubb for"
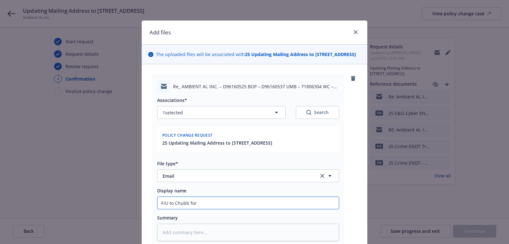
type textarea "x"
type input "F/U to Chubb for B"
type textarea "x"
type input "F/U to Chubb for BO"
type textarea "x"
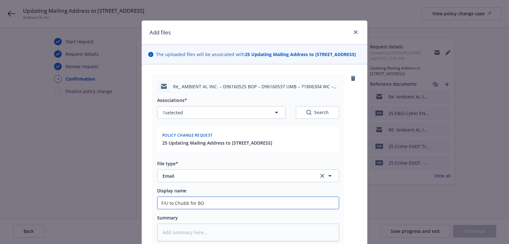
type input "F/U to Chubb for BOP"
type textarea "x"
type input "F/U to Chubb for BOP"
type textarea "x"
type input "F/U to Chubb for BOP a"
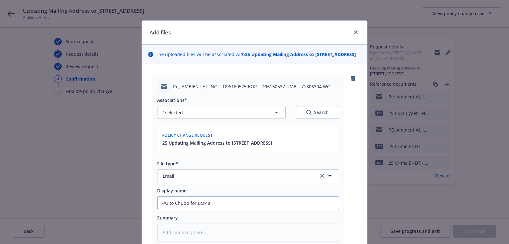
type textarea "x"
type input "F/U to Chubb for BOP an"
type textarea "x"
type input "F/U to Chubb for BOP and"
type textarea "x"
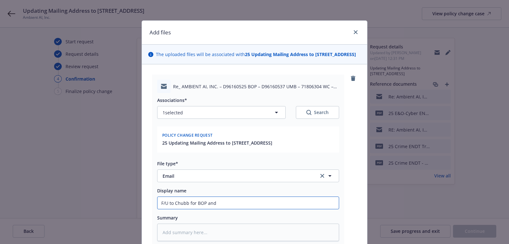
type input "F/U to Chubb for BOP and"
type textarea "x"
type input "F/U to Chubb for BOP and U"
type textarea "x"
type input "F/U to Chubb for BOP and UM"
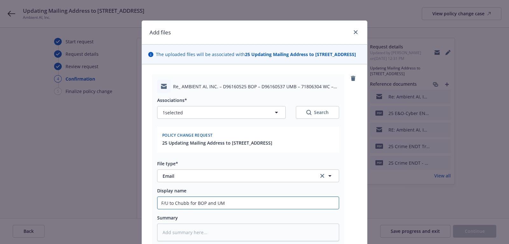
type textarea "x"
type input "F/U to Chubb for BOP and UMB"
type textarea "x"
type input "F/U to Chubb for BOP and UMB"
type textarea "x"
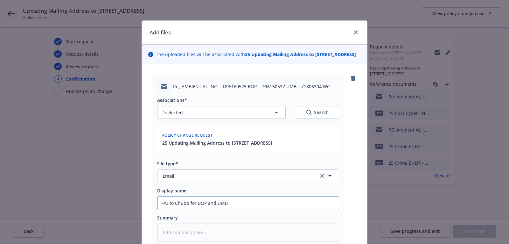
type input "F/U to Chubb for BOP and UMB e"
type textarea "x"
type input "F/U to Chubb for BOP and UMB en"
type textarea "x"
type input "F/U to Chubb for BOP and UMB end"
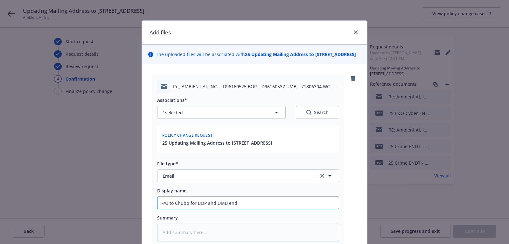
type textarea "x"
type input "F/U to Chubb for BOP and UMB endo"
type textarea "x"
type input "F/U to Chubb for BOP and UMB endor"
type textarea "x"
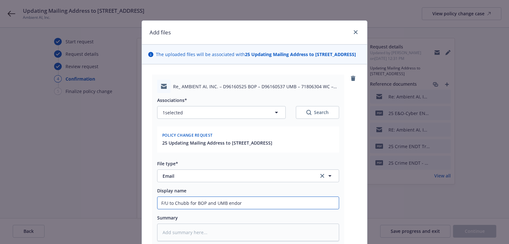
type input "F/U to Chubb for BOP and UMB endors"
type textarea "x"
type input "F/U to Chubb for BOP and UMB endorsem"
type textarea "x"
type input "F/U to Chubb for BOP and UMB endorseme"
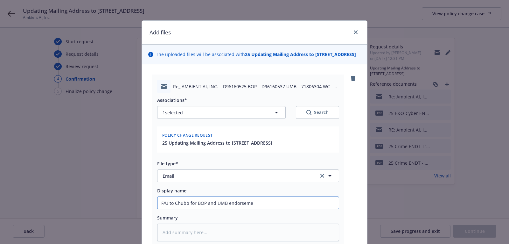
type textarea "x"
type input "F/U to Chubb for BOP and UMB endorsemen"
type textarea "x"
type input "F/U to Chubb for BOP and UMB endorsement"
type textarea "x"
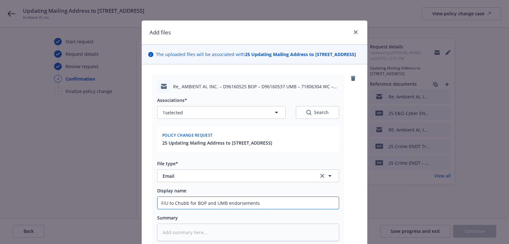
scroll to position [83, 0]
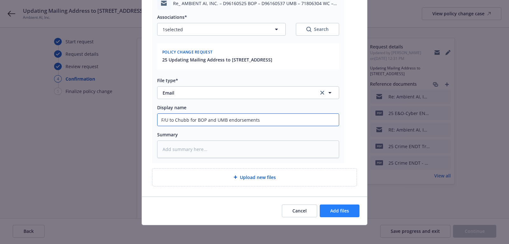
type input "F/U to Chubb for BOP and UMB endorsements"
click at [341, 204] on button "Add files" at bounding box center [340, 210] width 40 height 13
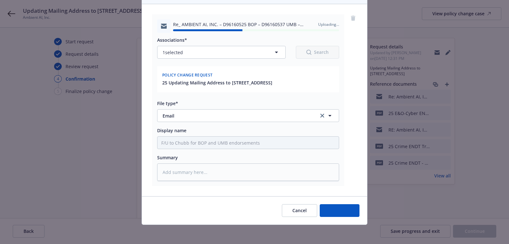
type textarea "x"
